Goal: Transaction & Acquisition: Subscribe to service/newsletter

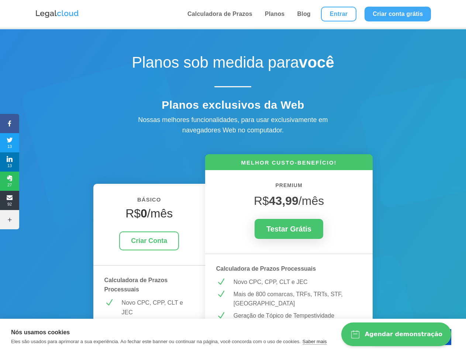
click at [10, 123] on icon at bounding box center [9, 123] width 19 height 6
click at [10, 143] on span "13" at bounding box center [9, 143] width 19 height 12
click at [10, 162] on span "13" at bounding box center [9, 162] width 19 height 12
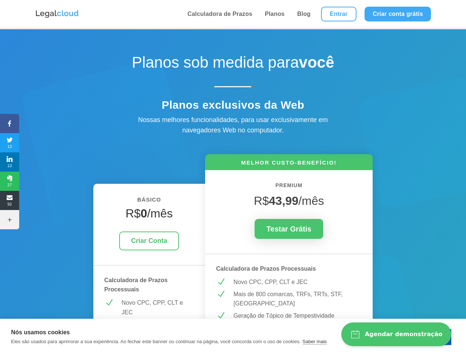
click at [10, 181] on span "27" at bounding box center [9, 181] width 19 height 12
click at [10, 200] on span "92" at bounding box center [9, 200] width 19 height 12
click at [10, 219] on icon at bounding box center [9, 219] width 19 height 6
